Goal: Information Seeking & Learning: Compare options

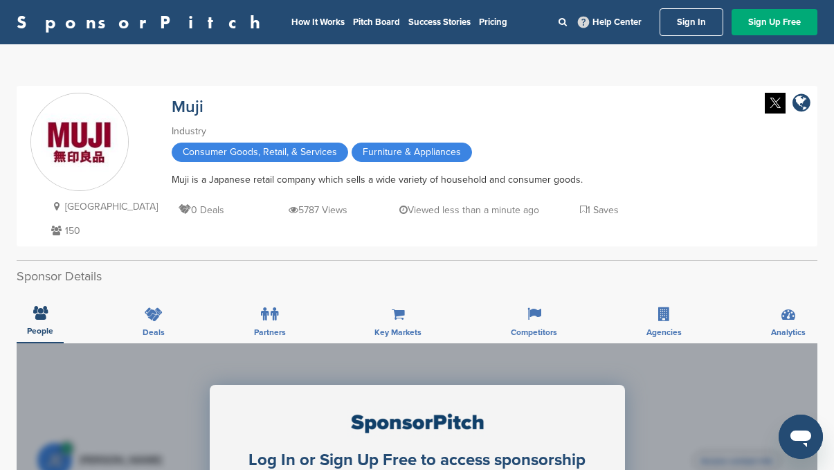
click at [689, 14] on link "Sign In" at bounding box center [692, 22] width 64 height 28
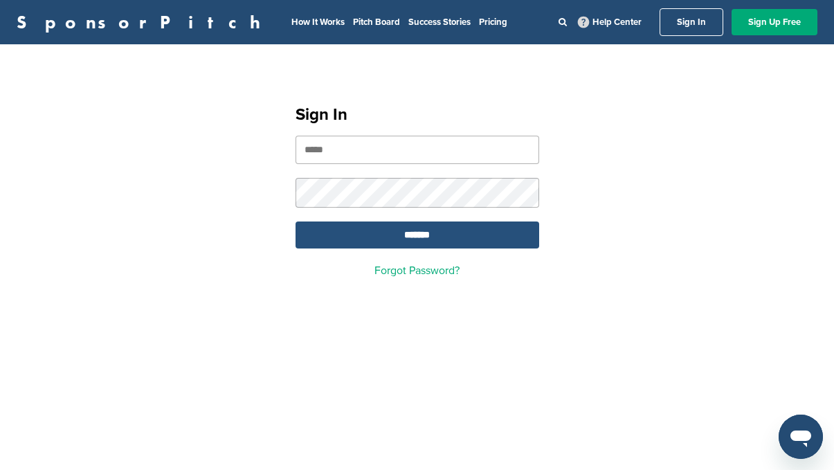
type input "**********"
click at [442, 240] on input "*******" at bounding box center [418, 235] width 244 height 27
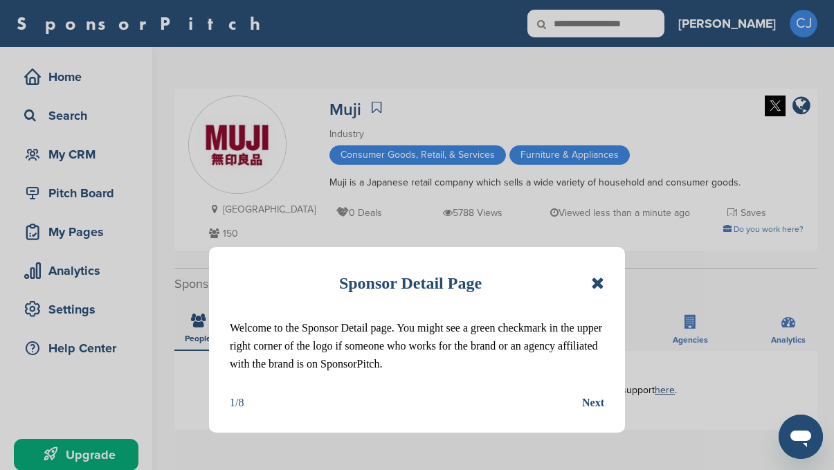
click at [593, 287] on icon at bounding box center [597, 283] width 13 height 17
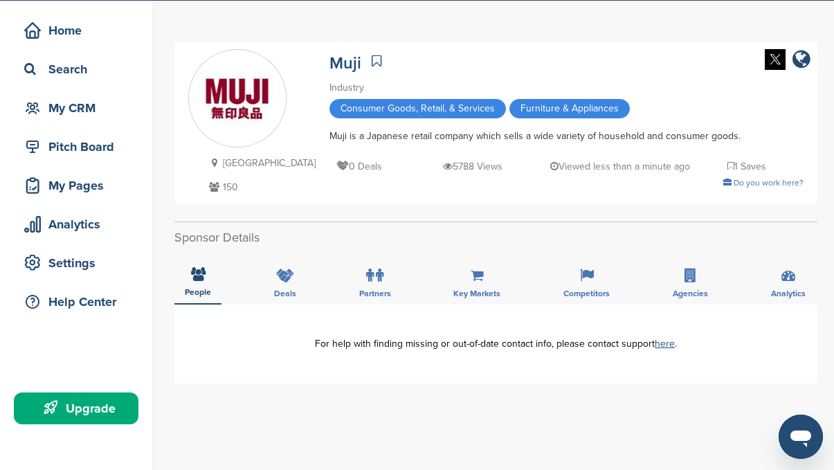
scroll to position [69, 0]
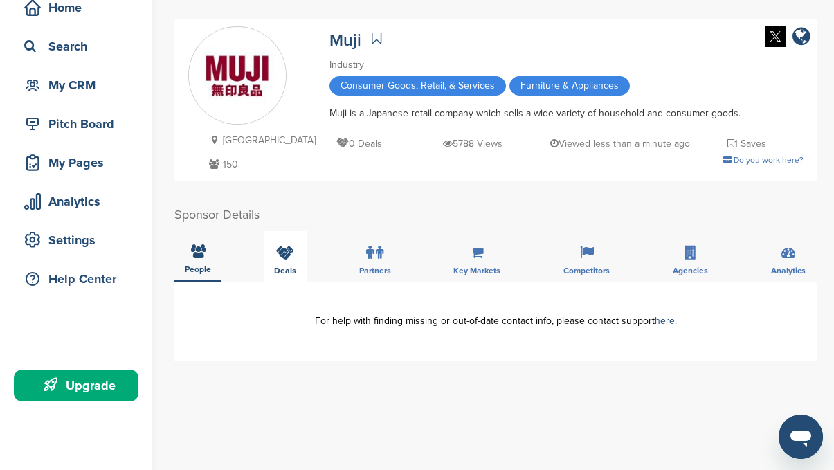
click at [276, 252] on icon at bounding box center [285, 253] width 18 height 14
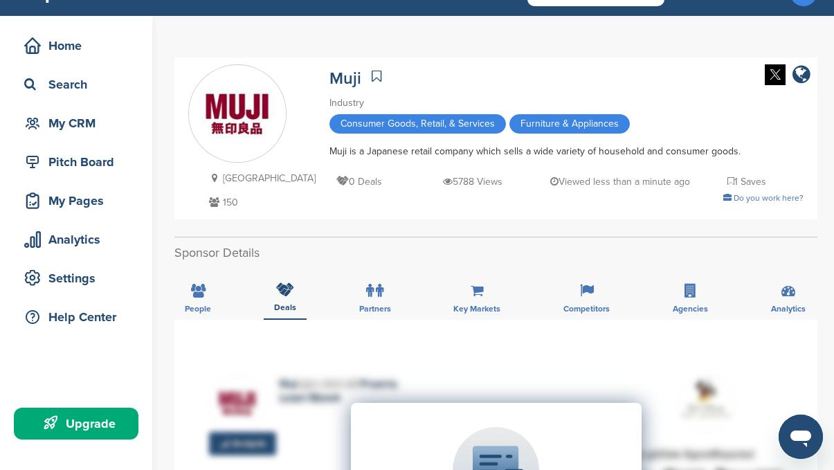
scroll to position [0, 0]
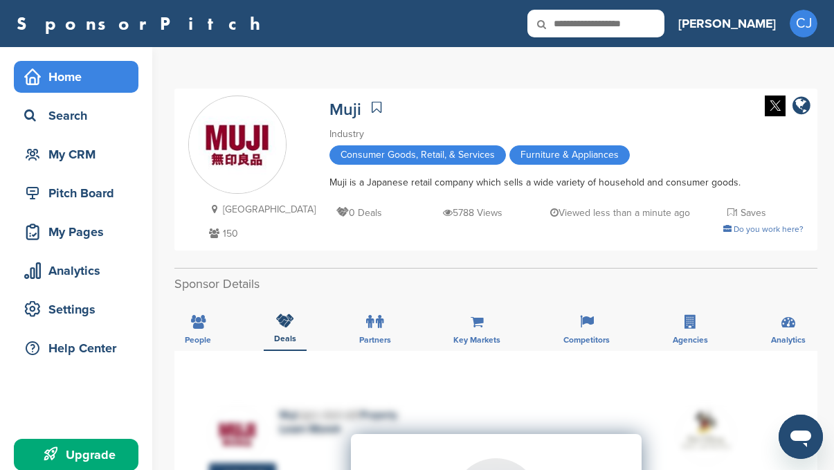
click at [62, 71] on div "Home" at bounding box center [80, 76] width 118 height 25
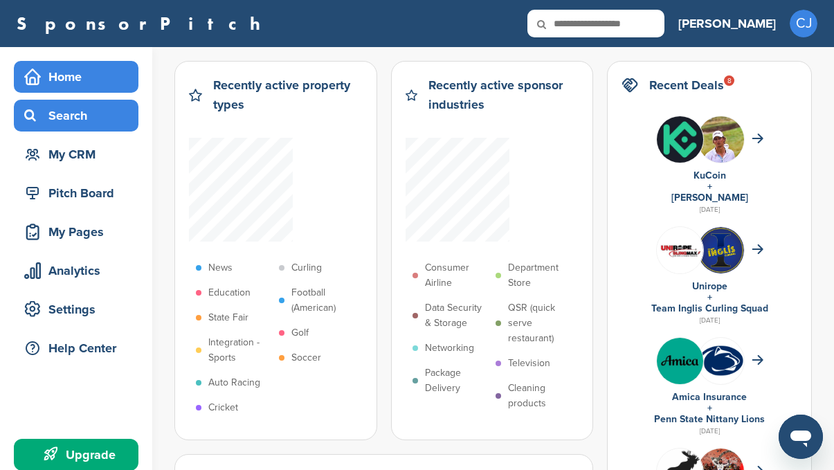
click at [77, 116] on div "Search" at bounding box center [80, 115] width 118 height 25
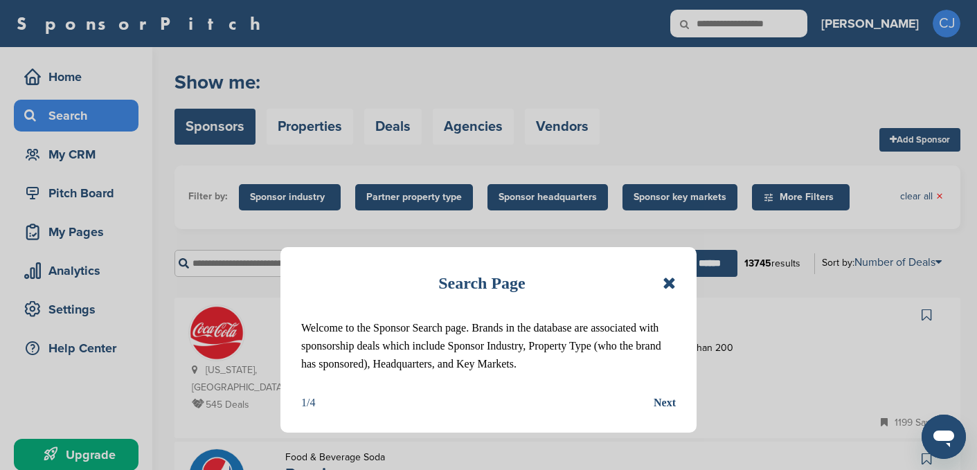
click at [665, 276] on icon at bounding box center [669, 283] width 13 height 17
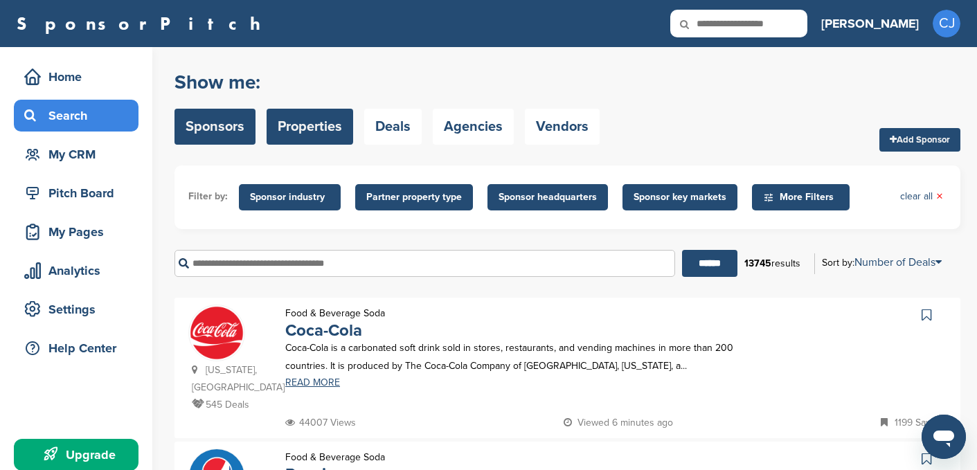
click at [292, 136] on link "Properties" at bounding box center [310, 127] width 87 height 36
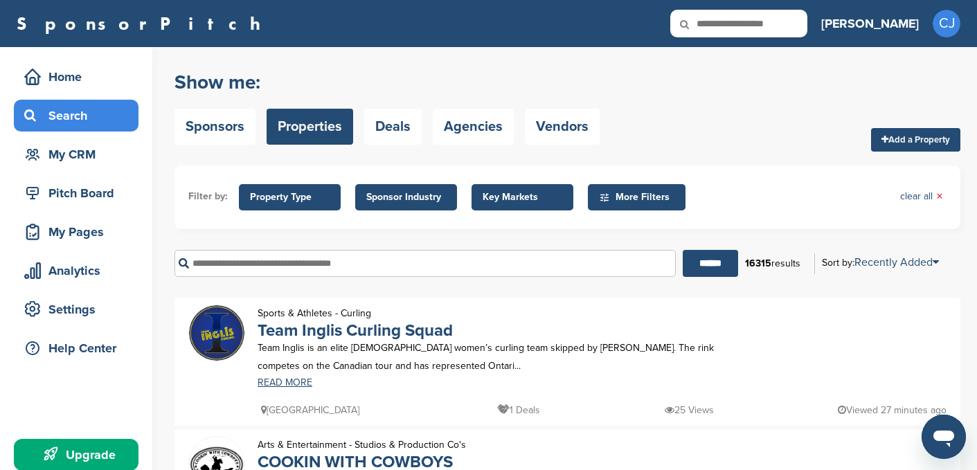
click at [379, 267] on input "text" at bounding box center [424, 263] width 501 height 27
type input "***"
click at [683, 250] on input "******" at bounding box center [710, 263] width 55 height 27
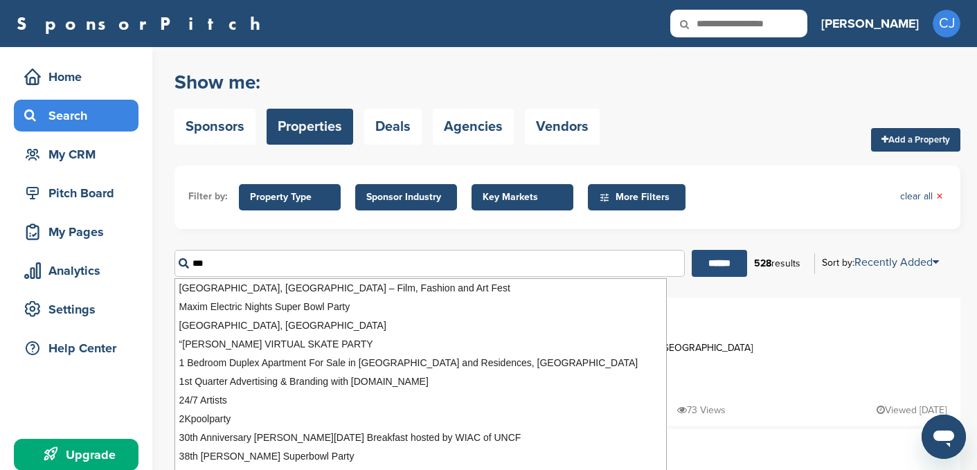
click at [719, 270] on input "******" at bounding box center [719, 263] width 55 height 27
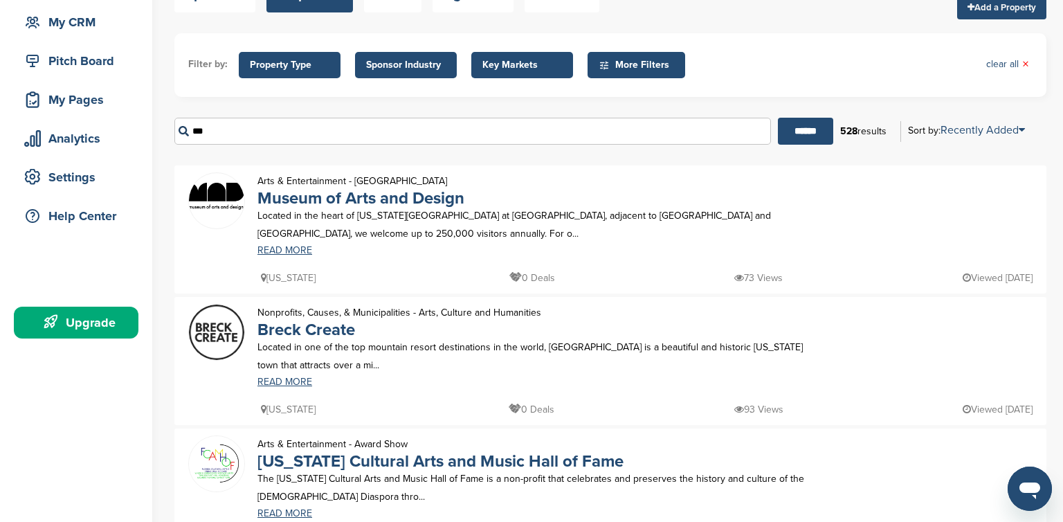
scroll to position [138, 0]
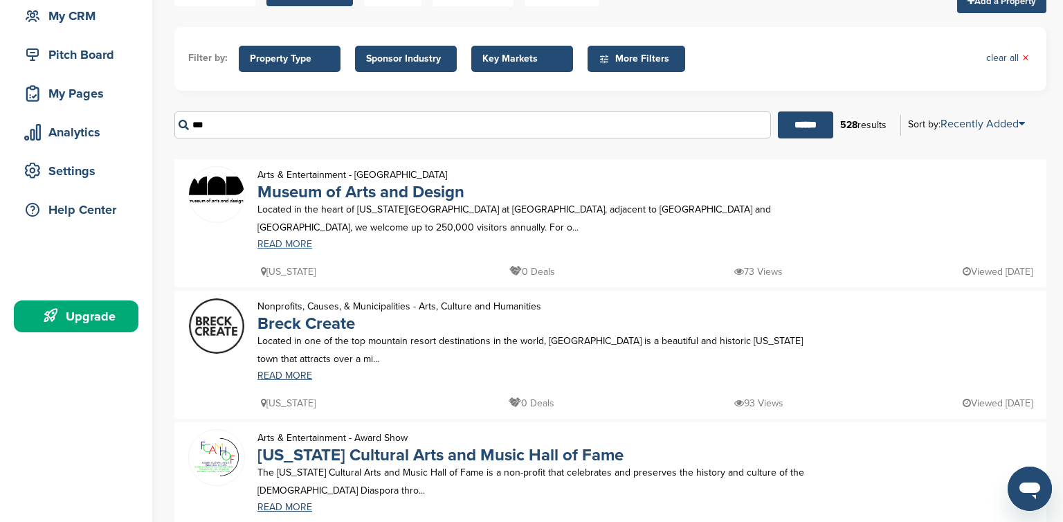
click at [280, 243] on link "READ MORE" at bounding box center [540, 245] width 564 height 10
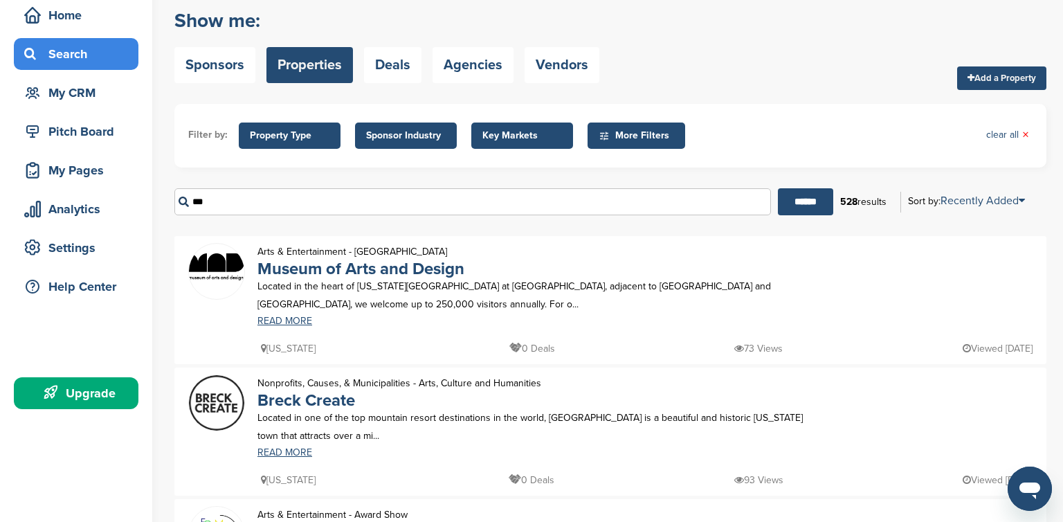
scroll to position [0, 0]
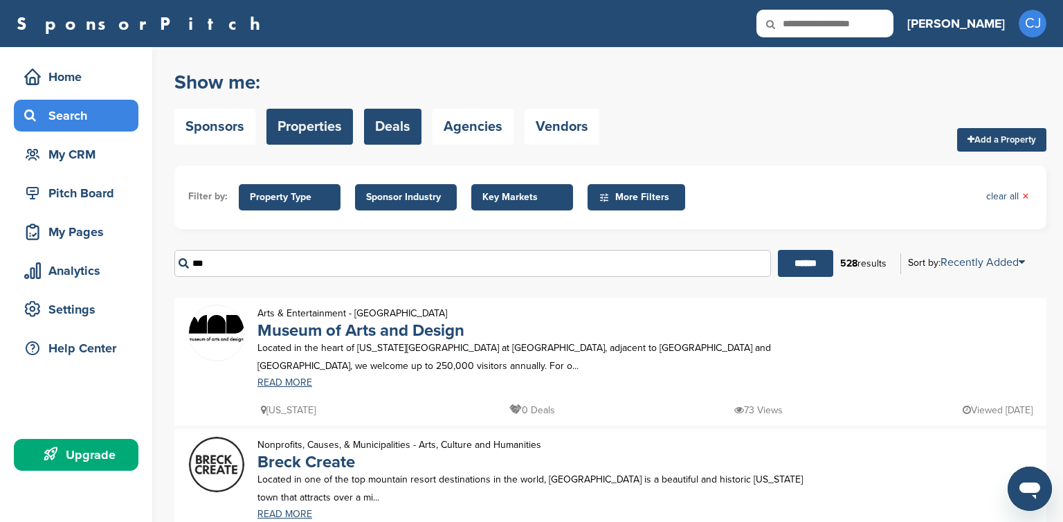
click at [411, 126] on link "Deals" at bounding box center [392, 127] width 57 height 36
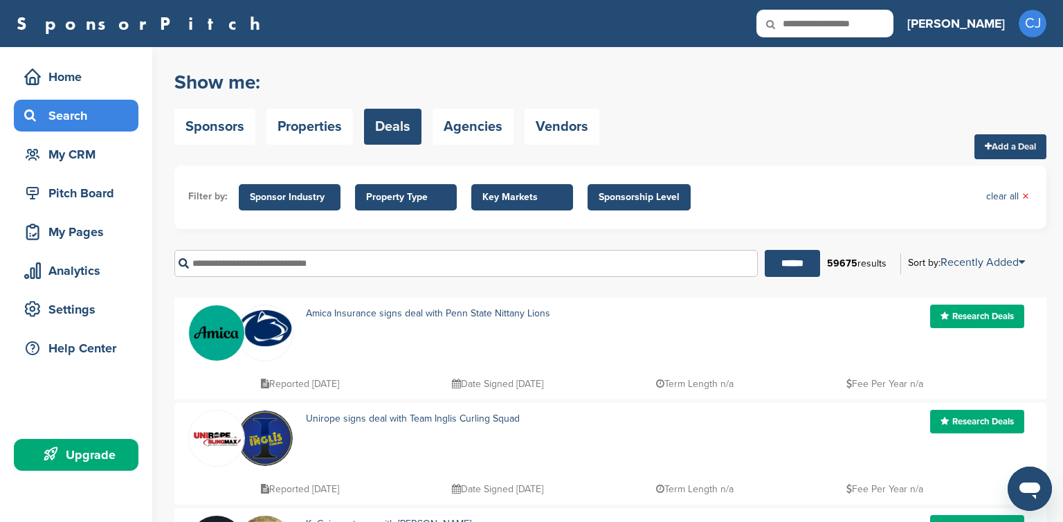
click at [418, 195] on span "Property Type" at bounding box center [406, 197] width 80 height 15
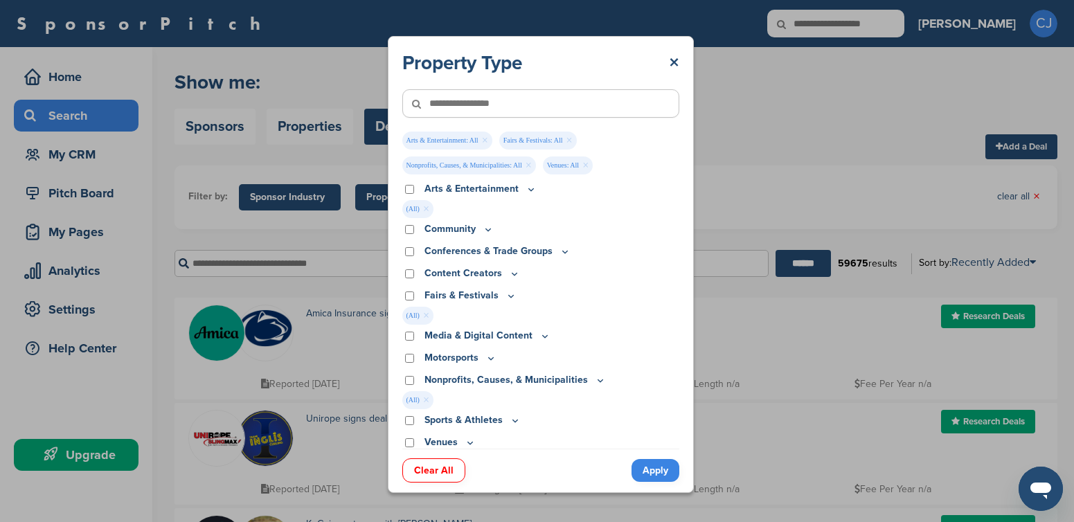
click at [655, 469] on link "Apply" at bounding box center [655, 470] width 48 height 23
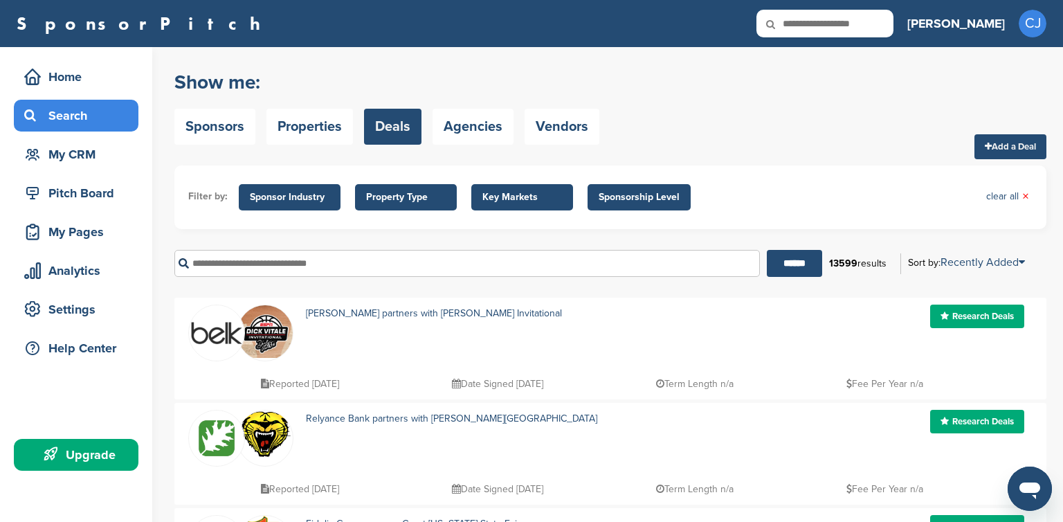
click at [388, 193] on span "Property Type" at bounding box center [406, 197] width 80 height 15
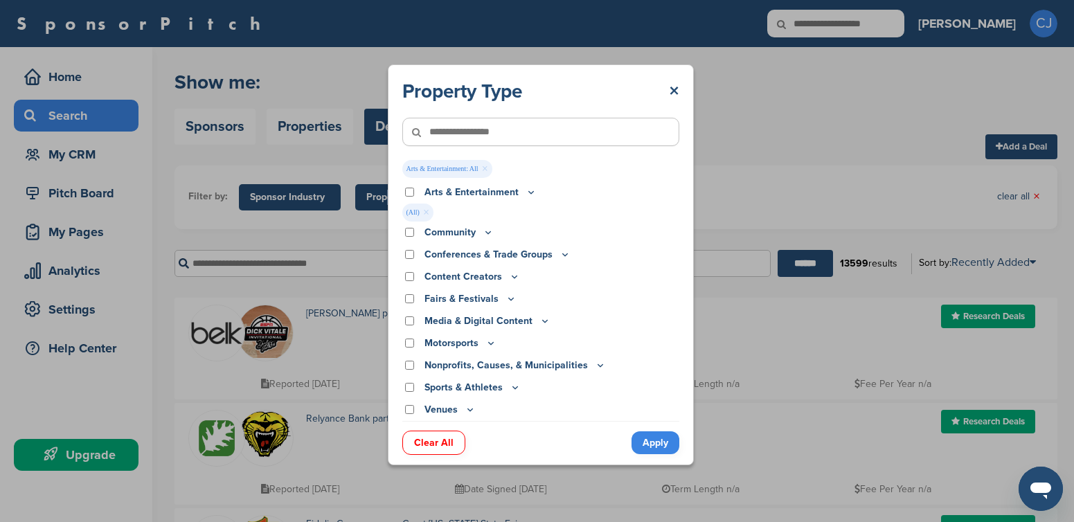
click at [657, 442] on link "Apply" at bounding box center [655, 442] width 48 height 23
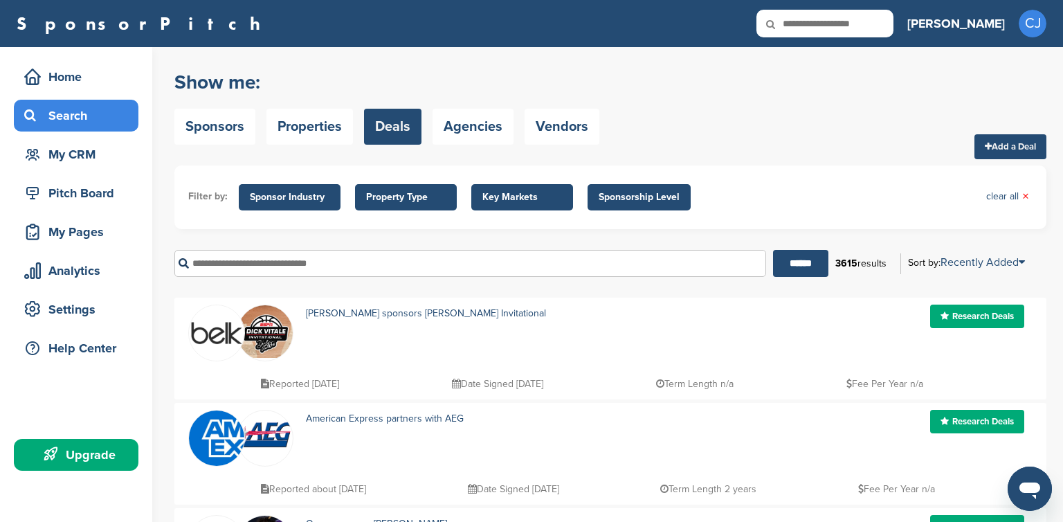
click at [532, 196] on span "Key Markets" at bounding box center [523, 197] width 80 height 15
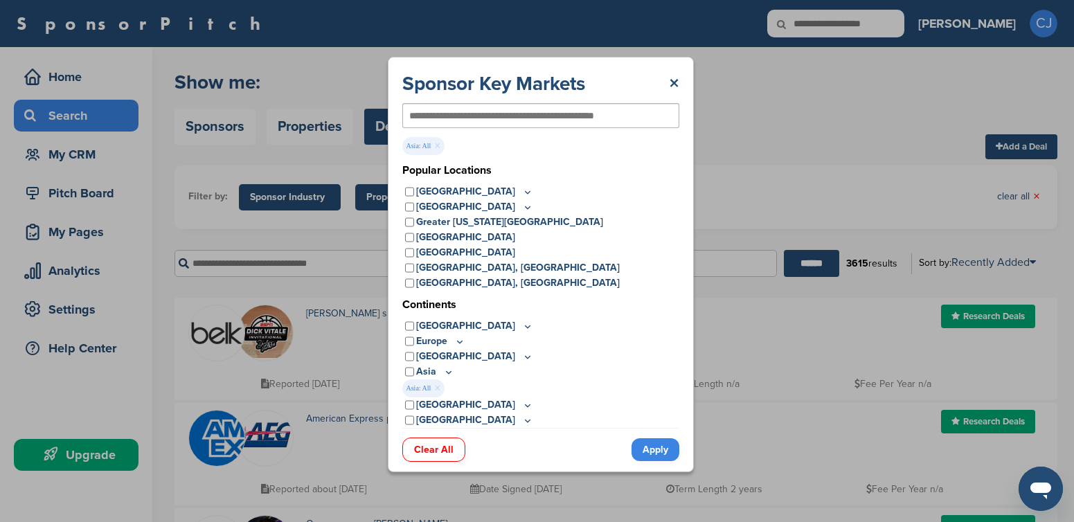
click at [647, 447] on link "Apply" at bounding box center [655, 449] width 48 height 23
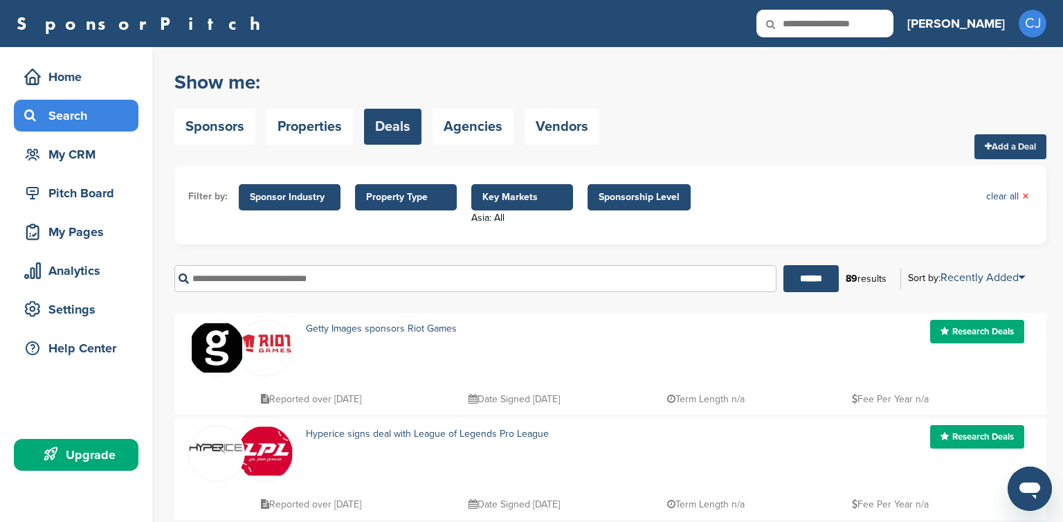
click at [413, 201] on span "Property Type" at bounding box center [406, 197] width 80 height 15
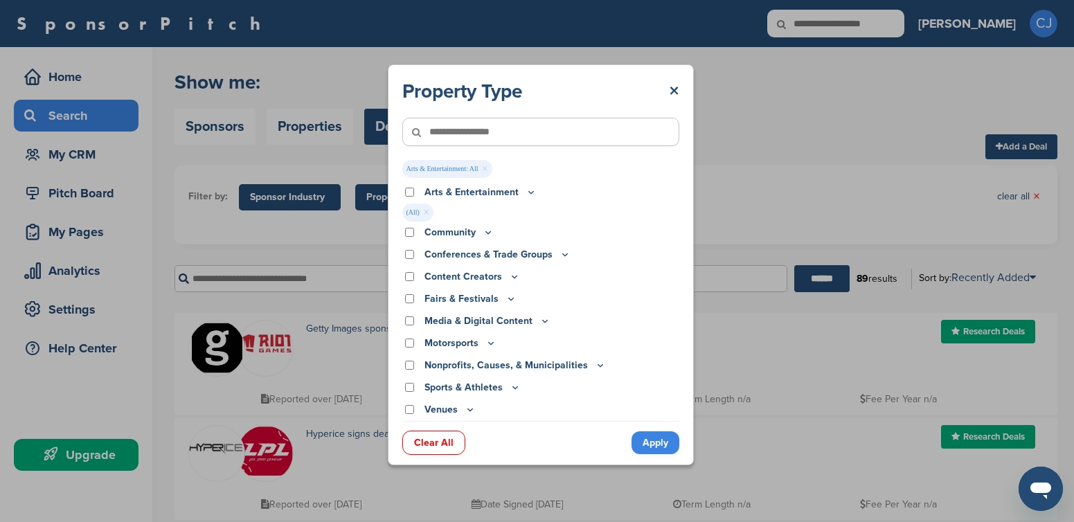
click at [527, 195] on icon at bounding box center [531, 192] width 11 height 12
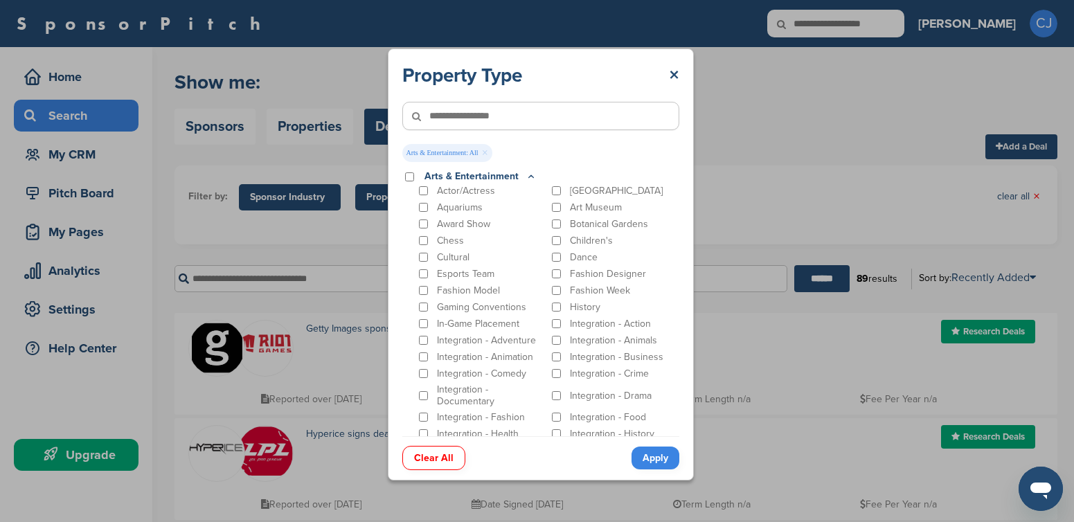
click at [404, 178] on div "Arts & Entertainment" at bounding box center [540, 176] width 277 height 15
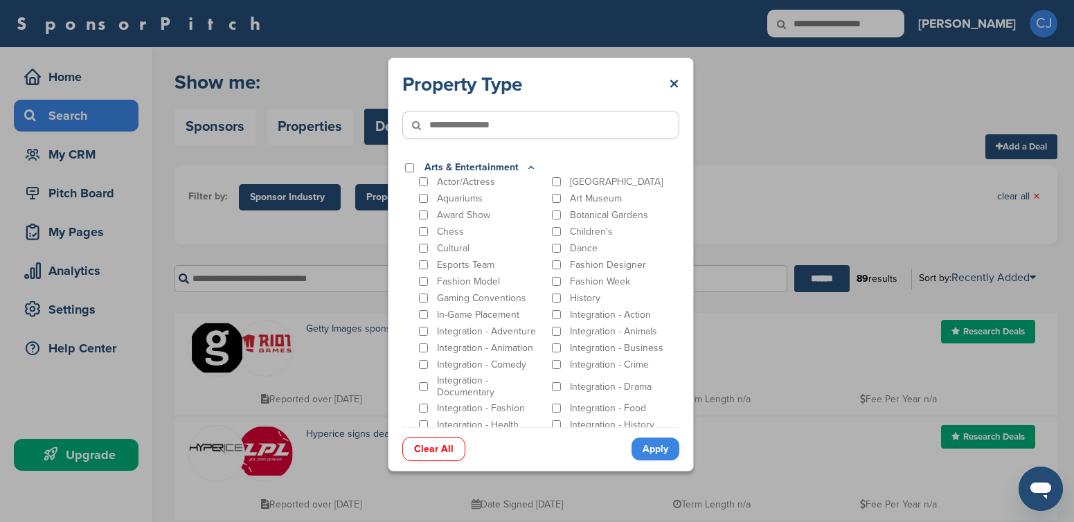
drag, startPoint x: 404, startPoint y: 175, endPoint x: 411, endPoint y: 174, distance: 7.6
click at [411, 174] on div "Arts & Entertainment" at bounding box center [540, 167] width 277 height 15
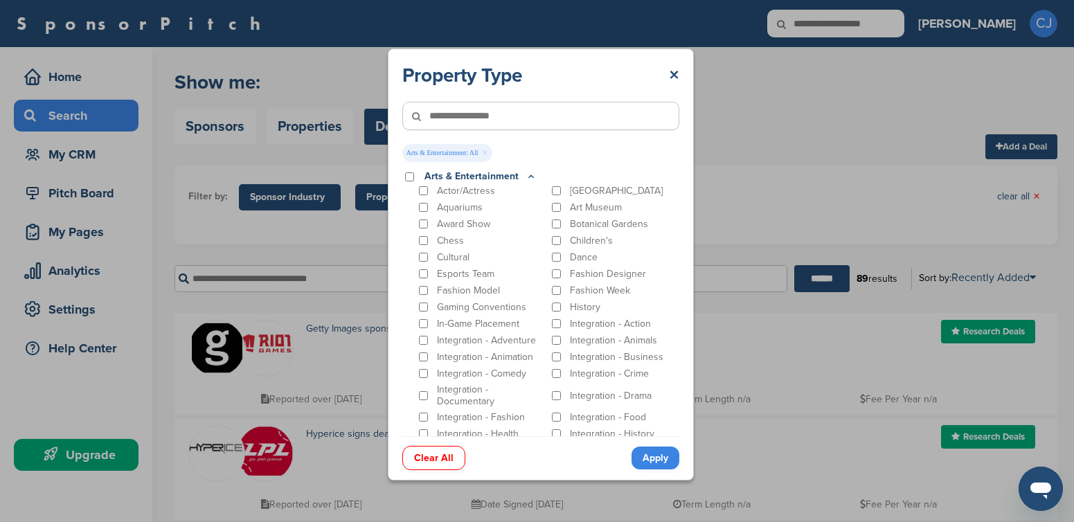
click at [532, 176] on icon at bounding box center [531, 177] width 11 height 12
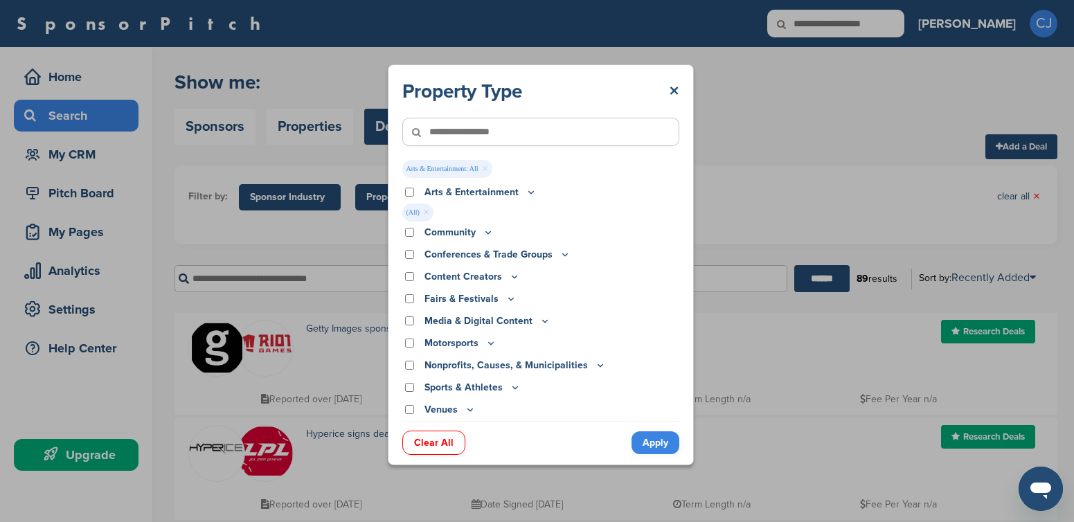
click at [489, 233] on icon at bounding box center [488, 232] width 11 height 12
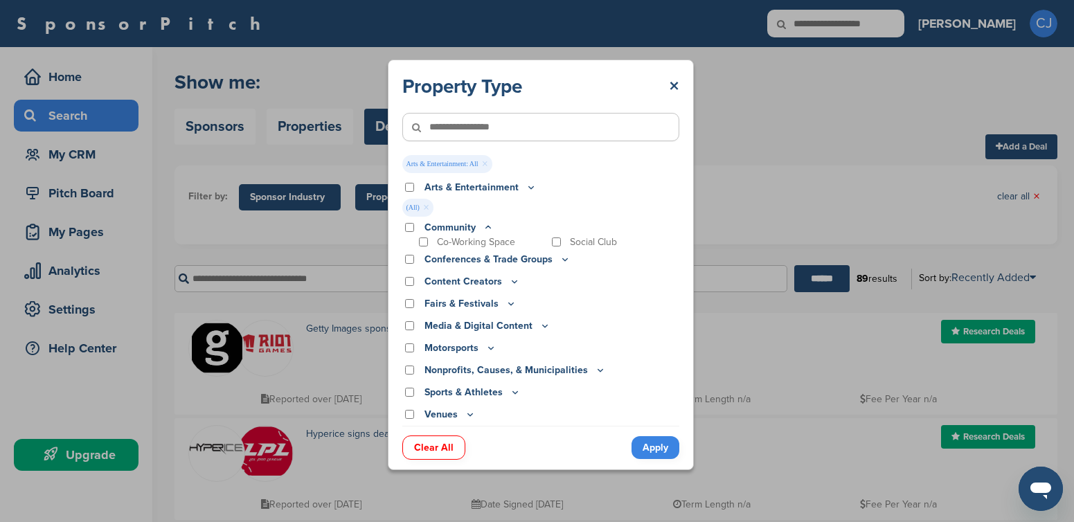
click at [489, 226] on icon at bounding box center [488, 228] width 11 height 12
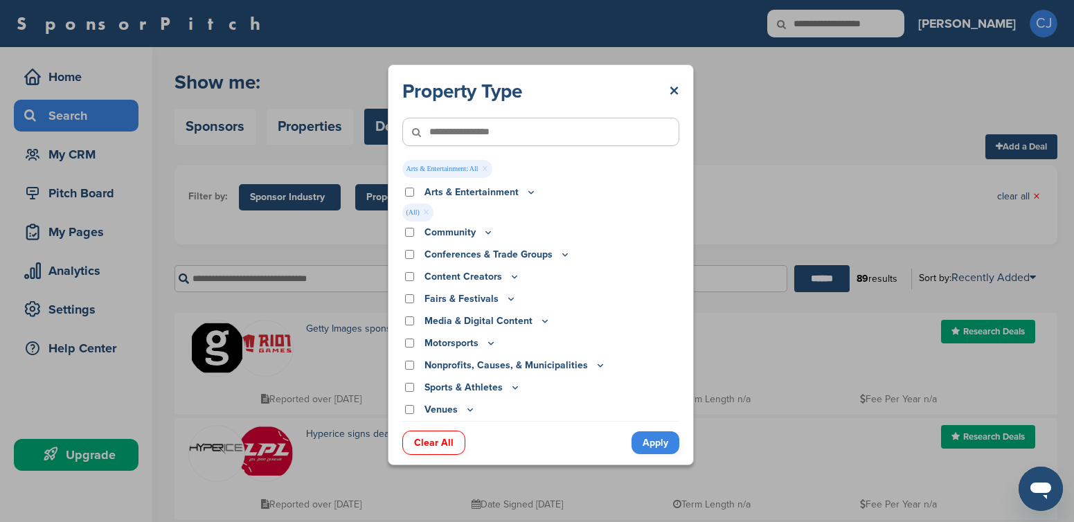
click at [505, 296] on icon at bounding box center [510, 299] width 11 height 12
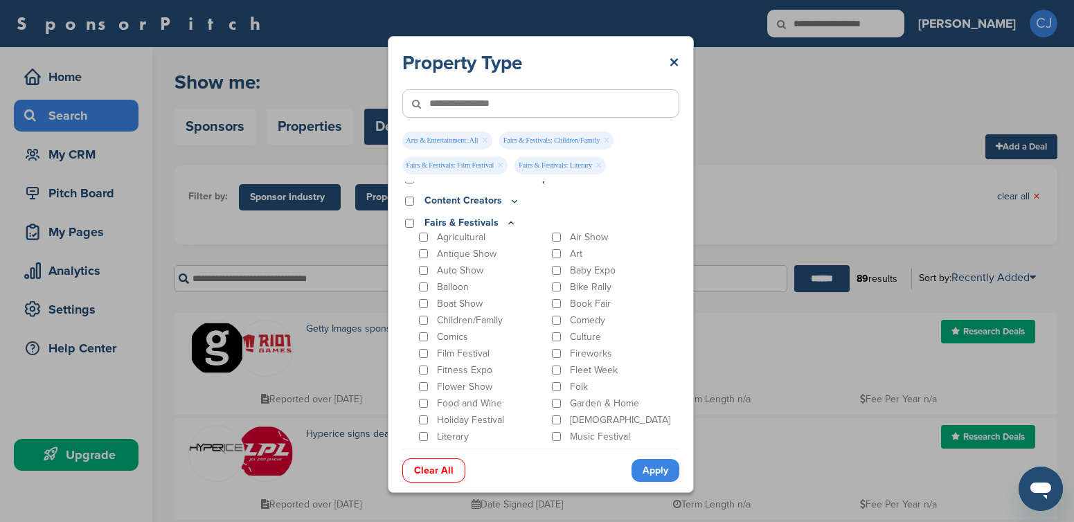
scroll to position [69, 0]
click at [554, 262] on div "Art" at bounding box center [614, 257] width 130 height 13
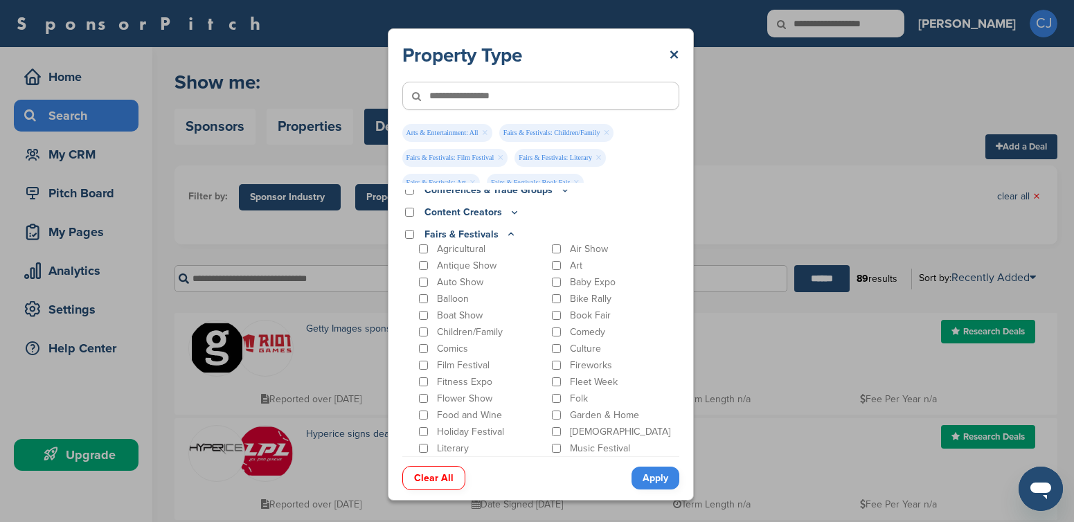
click at [556, 346] on div "Culture" at bounding box center [614, 348] width 130 height 13
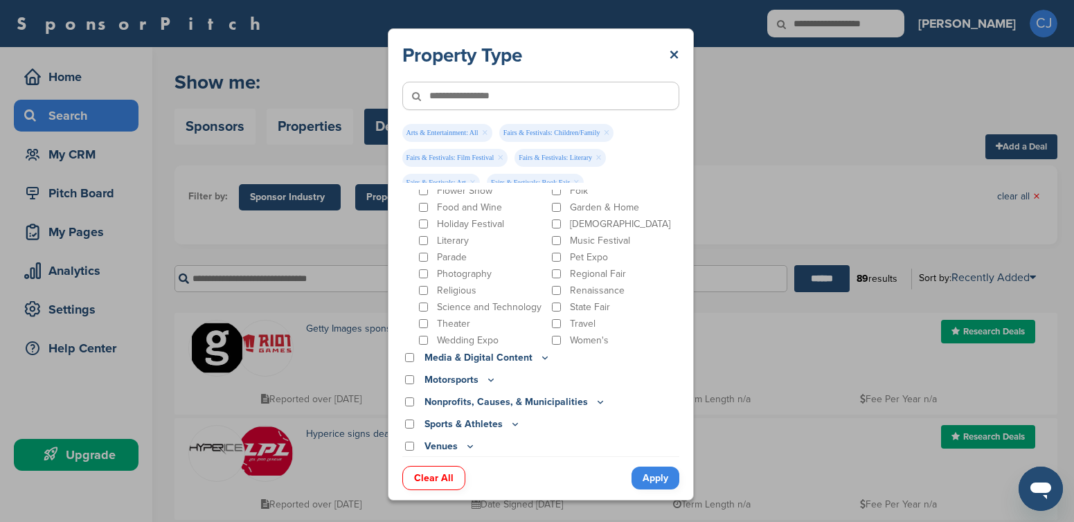
scroll to position [278, 0]
click at [598, 400] on icon at bounding box center [600, 401] width 11 height 12
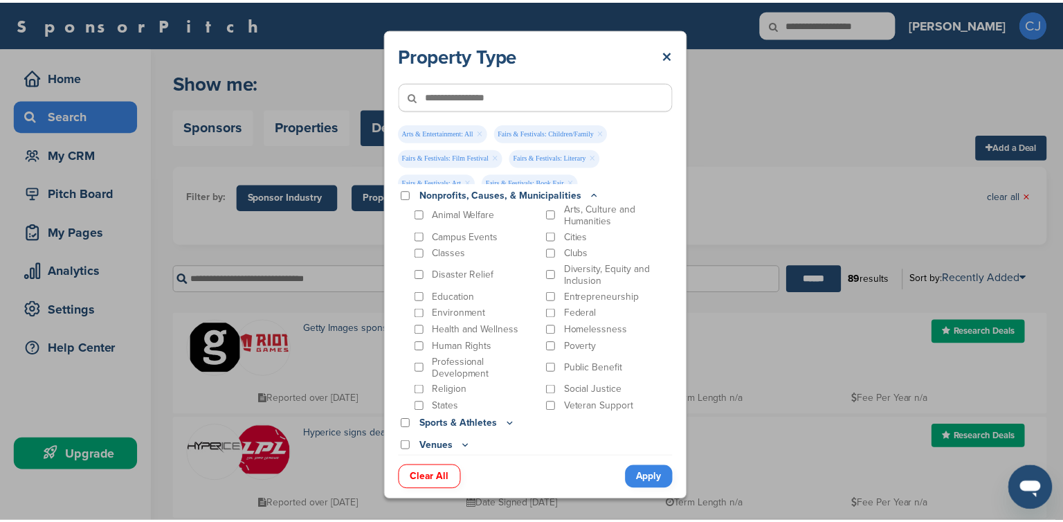
scroll to position [485, 0]
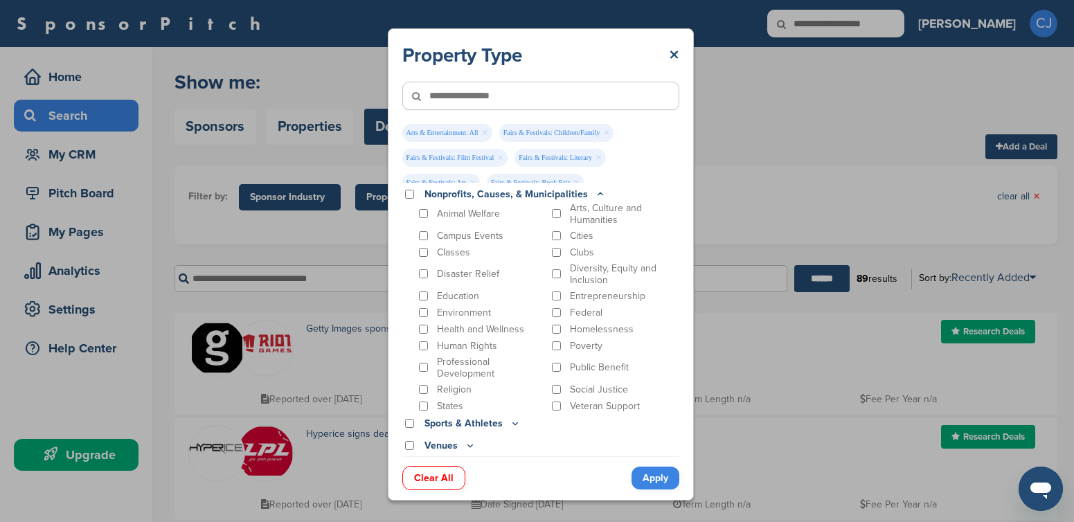
click at [648, 471] on link "Apply" at bounding box center [655, 478] width 48 height 23
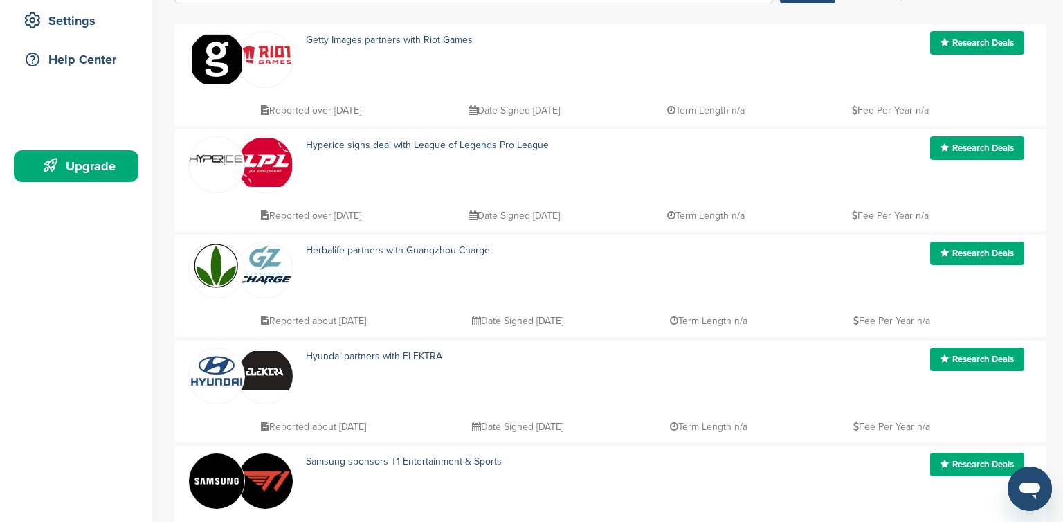
scroll to position [138, 0]
